Goal: Task Accomplishment & Management: Use online tool/utility

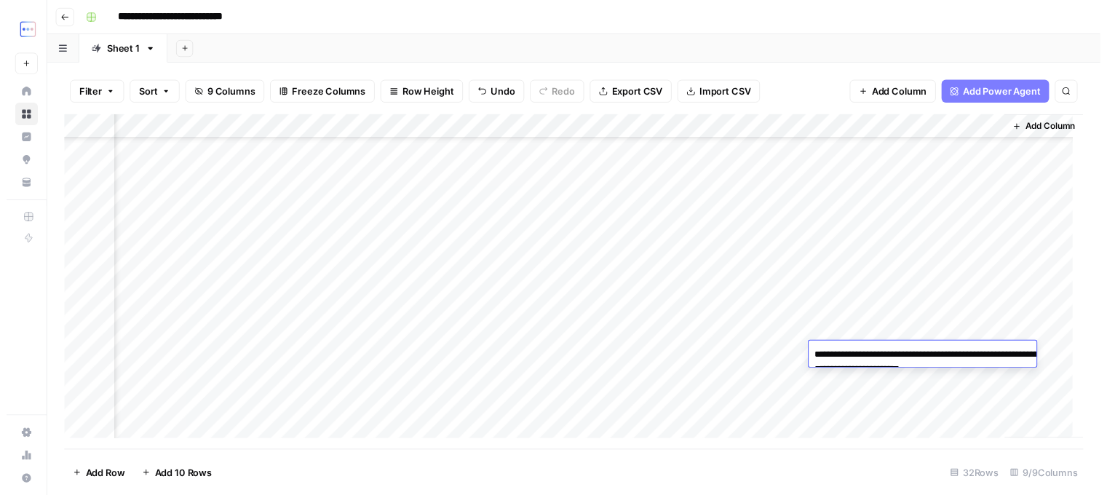
scroll to position [509, 389]
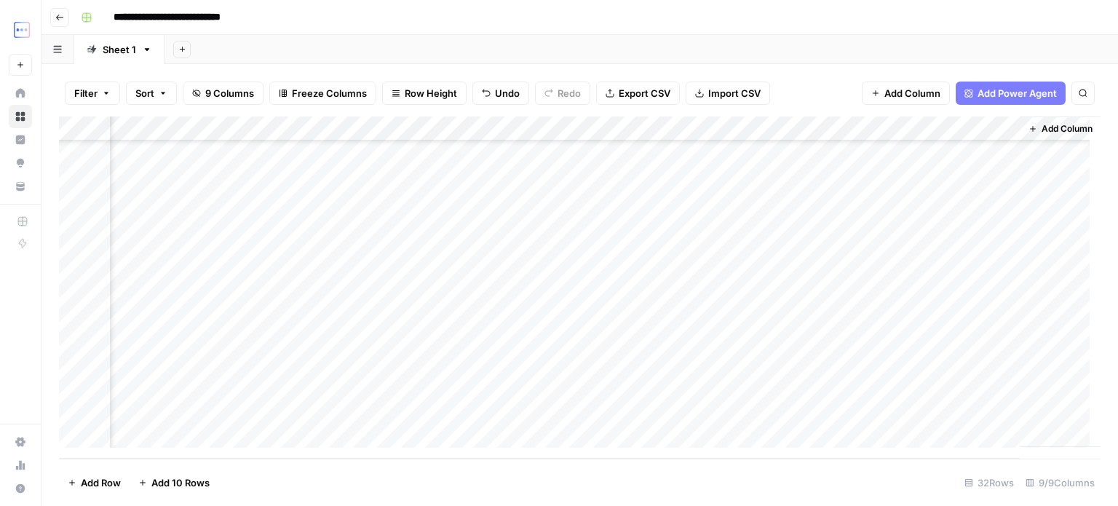
click at [224, 273] on div "Add Column" at bounding box center [580, 287] width 1042 height 342
click at [518, 381] on div "Add Column" at bounding box center [580, 287] width 1042 height 342
click at [672, 376] on div "Add Column" at bounding box center [580, 287] width 1042 height 342
click at [823, 381] on div "Add Column" at bounding box center [580, 287] width 1042 height 342
click at [862, 381] on div "Add Column" at bounding box center [580, 287] width 1042 height 342
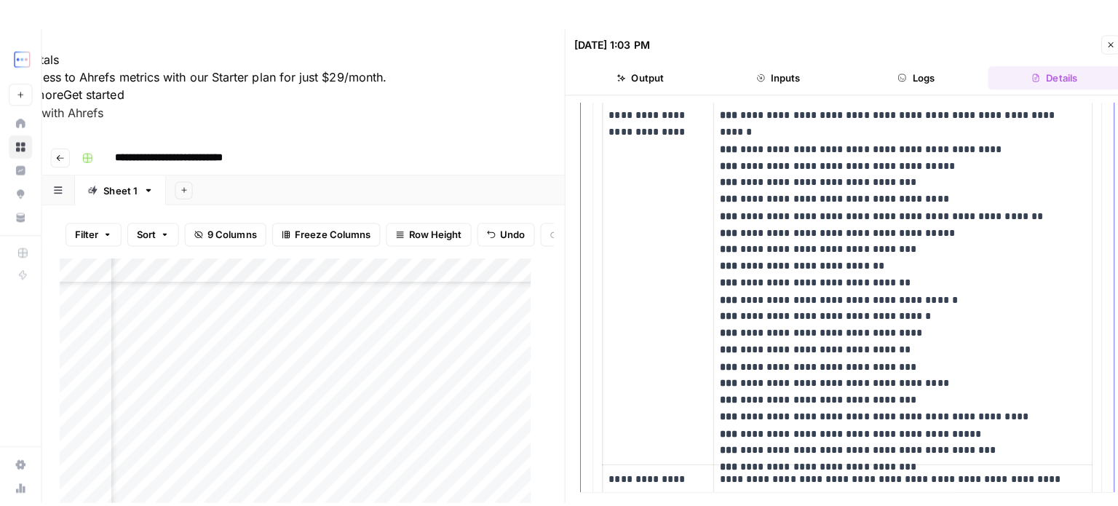
scroll to position [1553, 0]
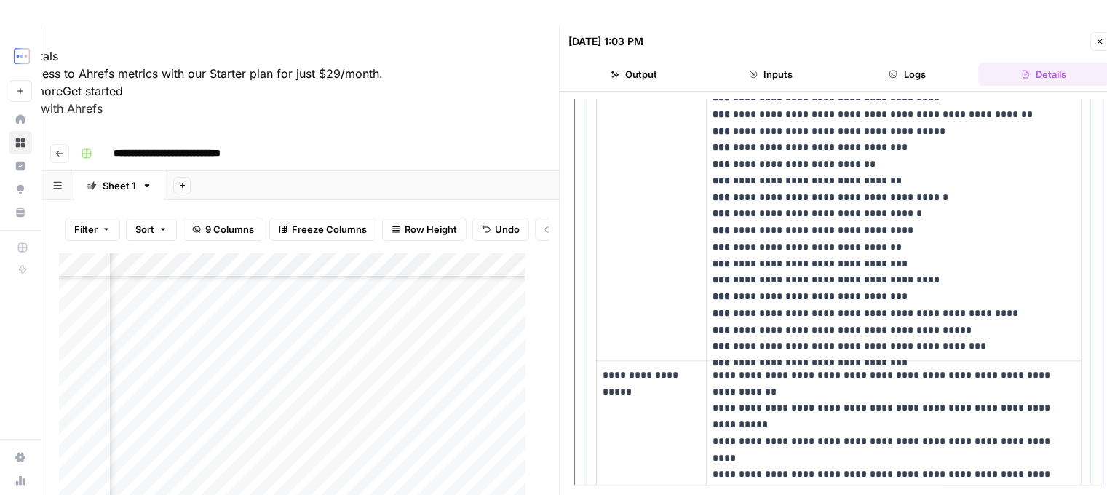
click at [906, 340] on p "**********" at bounding box center [890, 181] width 355 height 348
click at [475, 381] on div "Add Column" at bounding box center [298, 418] width 478 height 331
click at [1100, 39] on icon "button" at bounding box center [1100, 41] width 9 height 9
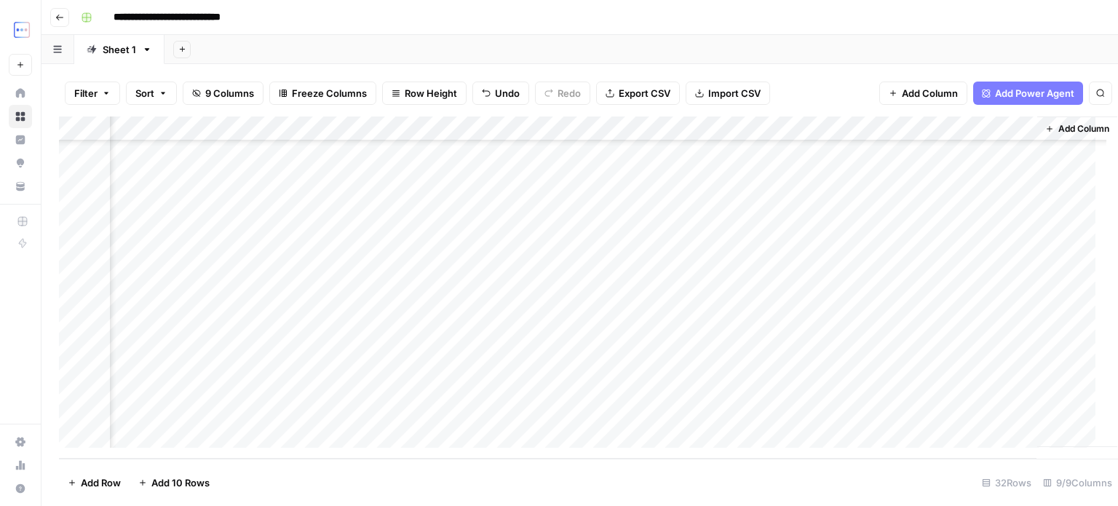
scroll to position [509, 371]
click at [478, 305] on div "Add Column" at bounding box center [580, 287] width 1042 height 342
click at [933, 305] on div "Add Column" at bounding box center [580, 287] width 1042 height 342
click at [859, 308] on div "Add Column" at bounding box center [580, 287] width 1042 height 342
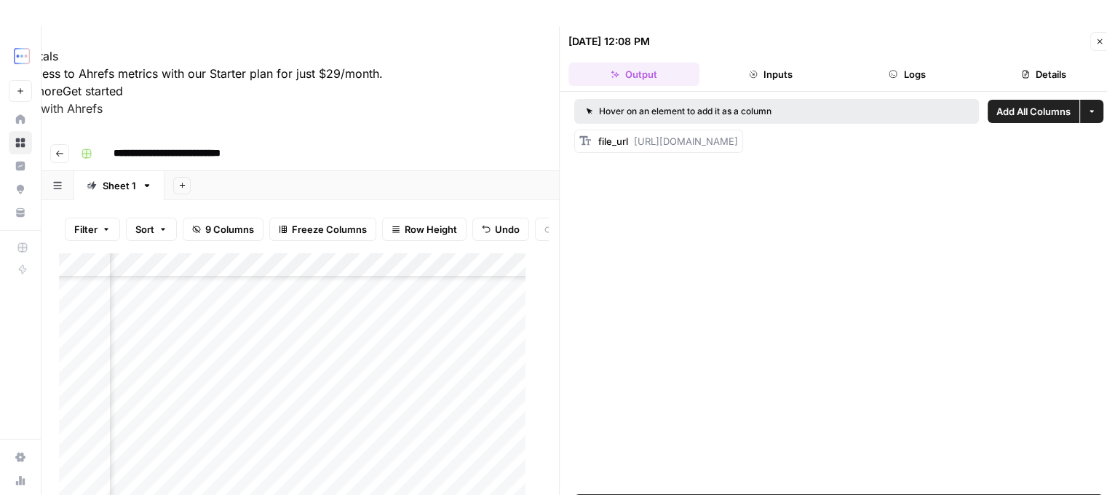
click at [1102, 41] on icon "button" at bounding box center [1100, 41] width 9 height 9
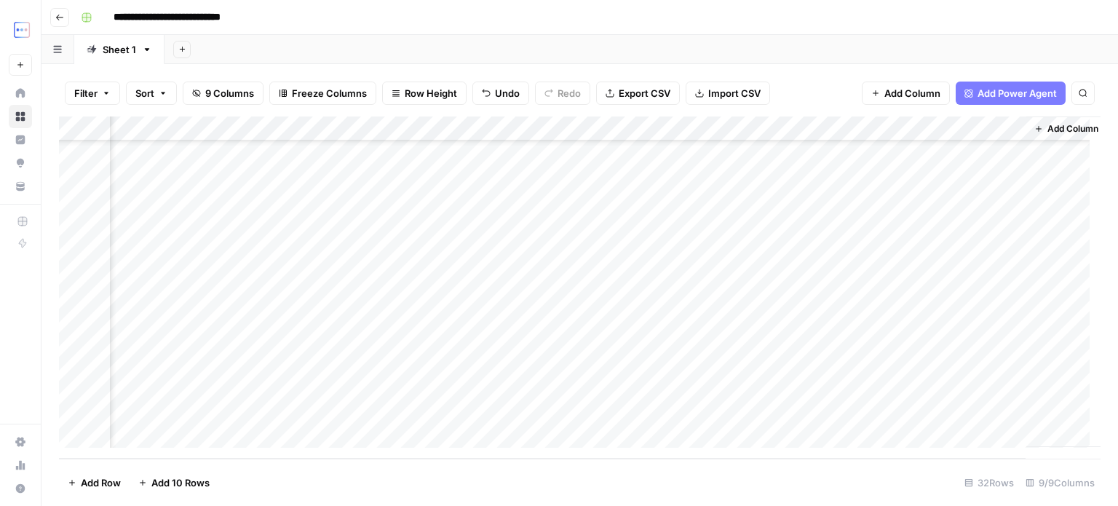
click at [932, 303] on div "Add Column" at bounding box center [580, 287] width 1042 height 342
click at [930, 302] on div "Add Column" at bounding box center [580, 287] width 1042 height 342
click at [876, 311] on textarea "**********" at bounding box center [965, 320] width 291 height 35
click at [1024, 326] on textarea "**********" at bounding box center [965, 320] width 291 height 35
